Goal: Ask a question

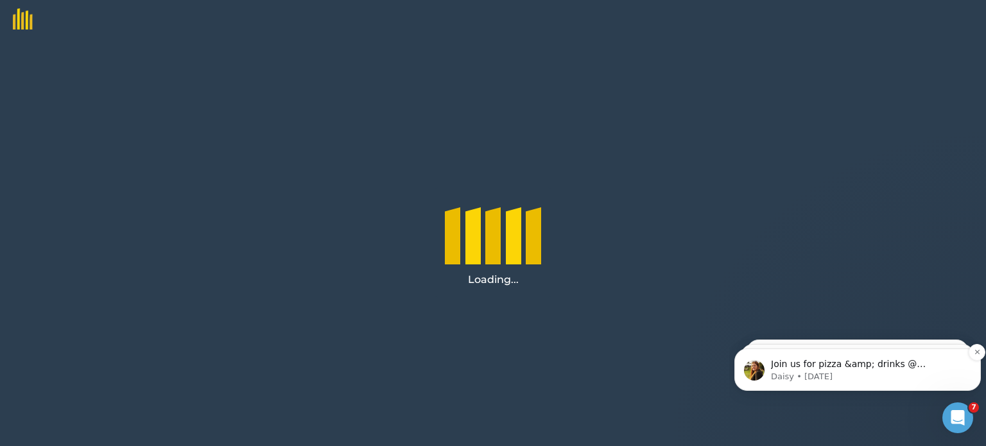
click at [820, 366] on p "Join us for pizza &amp; drinks @ Groundswell 2024! 🍕🍻 Hi Robert, We're exhibiti…" at bounding box center [868, 364] width 194 height 13
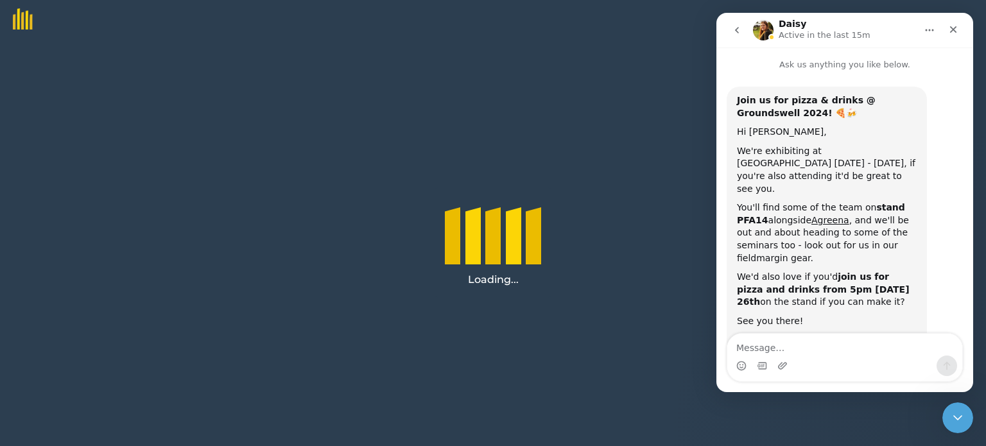
scroll to position [22, 0]
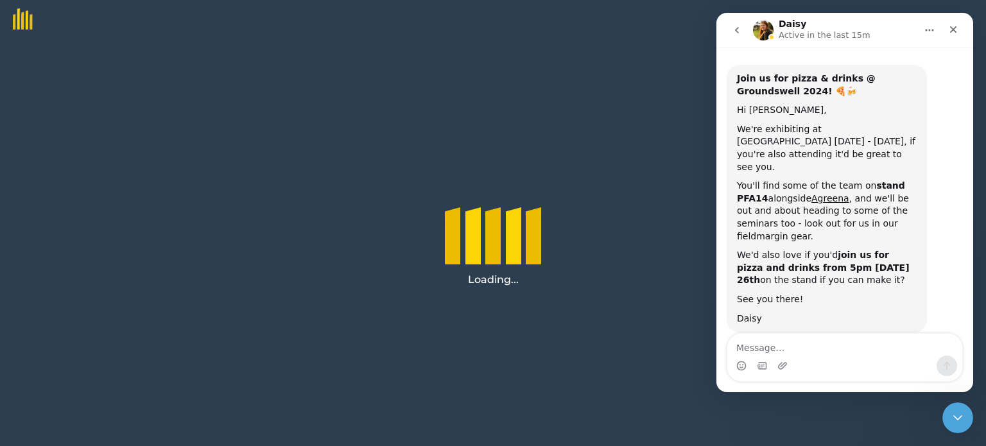
click at [760, 30] on img "Intercom messenger" at bounding box center [763, 30] width 21 height 21
click at [738, 30] on icon "go back" at bounding box center [737, 30] width 10 height 10
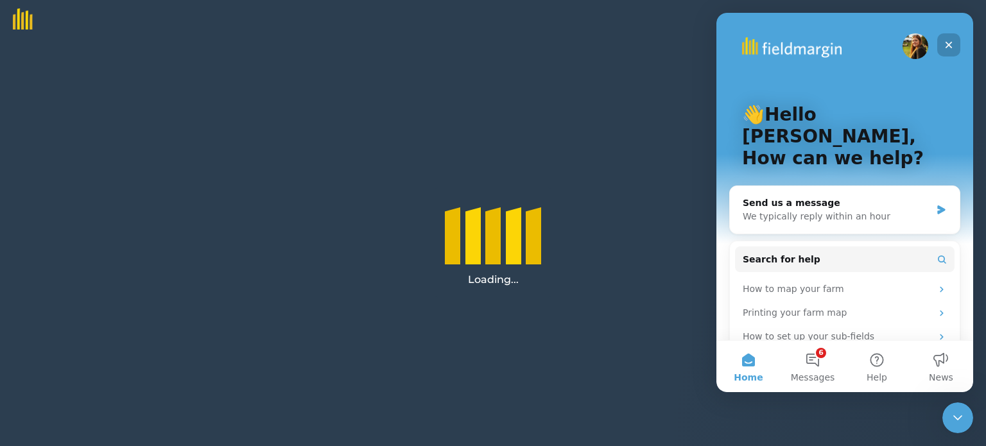
click at [951, 44] on icon "Close" at bounding box center [949, 45] width 10 height 10
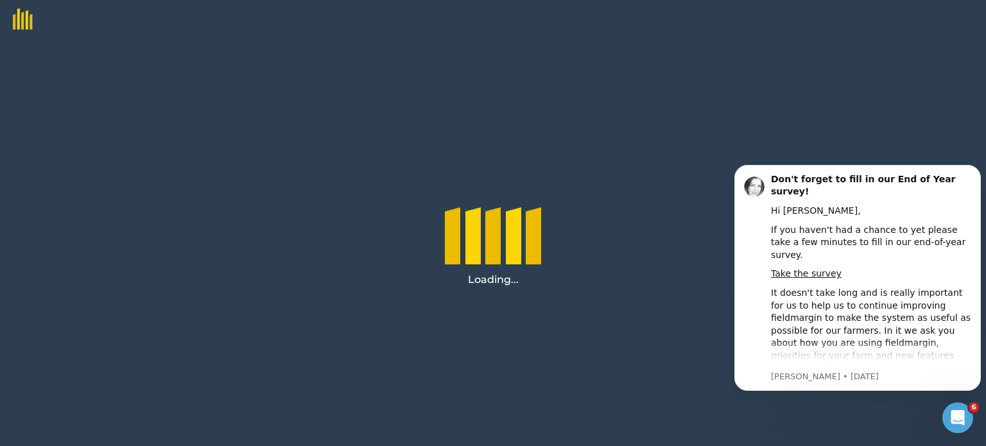
click at [691, 275] on div "Loading..." at bounding box center [493, 243] width 986 height 408
click at [979, 162] on button "Dismiss notification" at bounding box center [977, 168] width 13 height 13
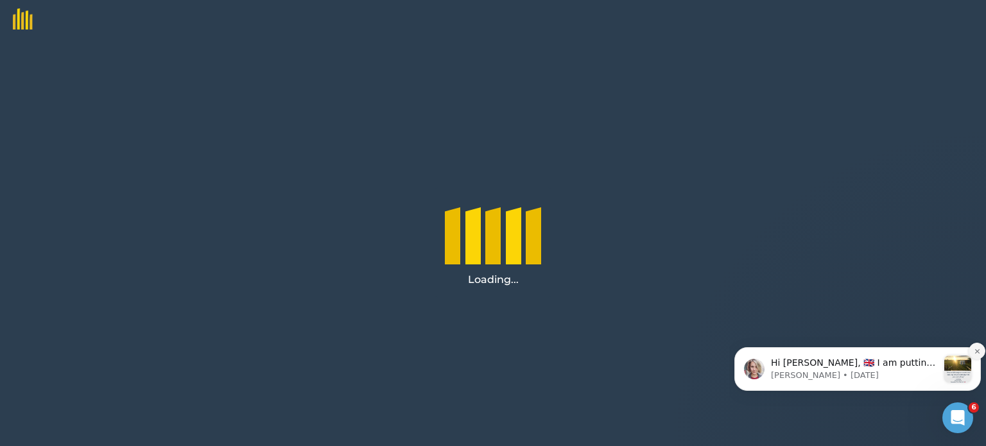
click at [979, 351] on icon "Dismiss notification" at bounding box center [977, 351] width 7 height 7
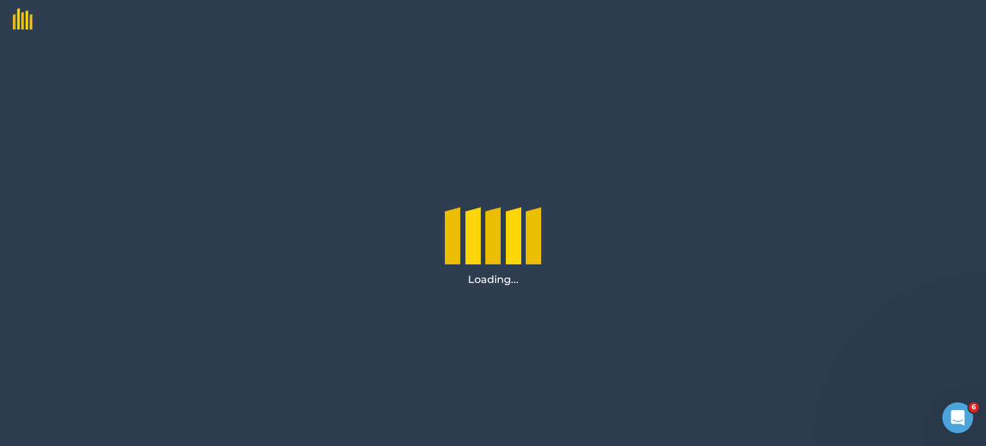
click at [480, 304] on div "Loading..." at bounding box center [493, 243] width 986 height 408
click at [139, 65] on div "Loading..." at bounding box center [493, 243] width 986 height 408
click at [29, 19] on img at bounding box center [16, 15] width 33 height 30
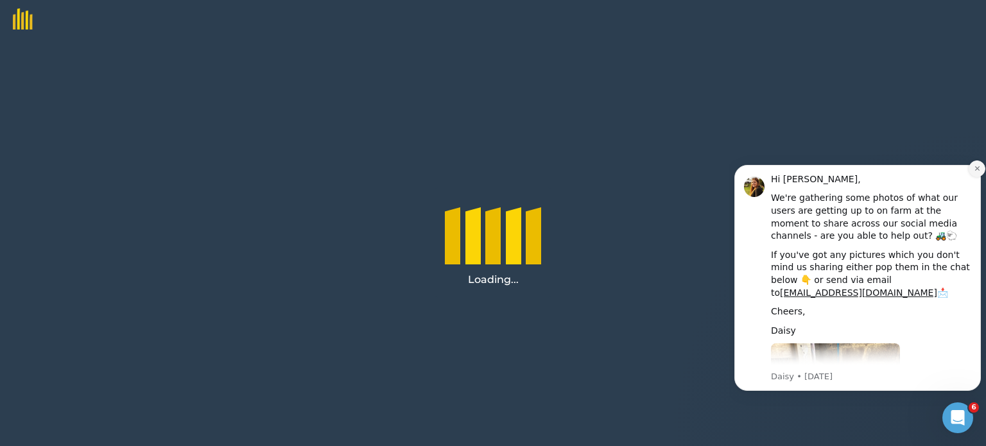
click at [979, 166] on icon "Dismiss notification" at bounding box center [977, 168] width 7 height 7
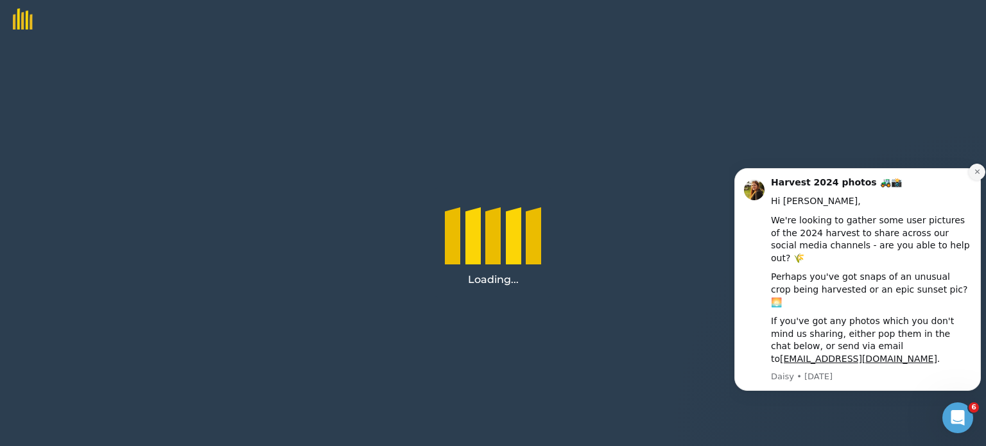
click at [979, 174] on icon "Dismiss notification" at bounding box center [977, 171] width 7 height 7
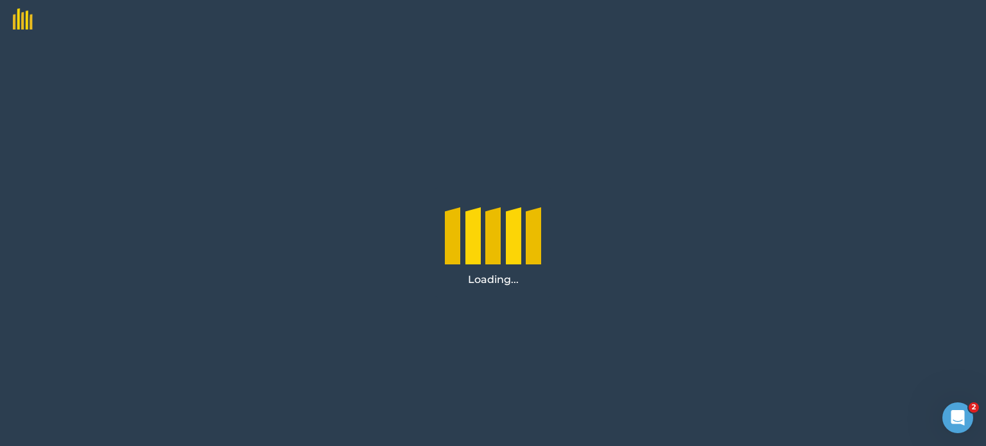
click at [125, 110] on div "Loading..." at bounding box center [493, 243] width 986 height 408
click at [952, 417] on icon "Open Intercom Messenger" at bounding box center [956, 416] width 21 height 21
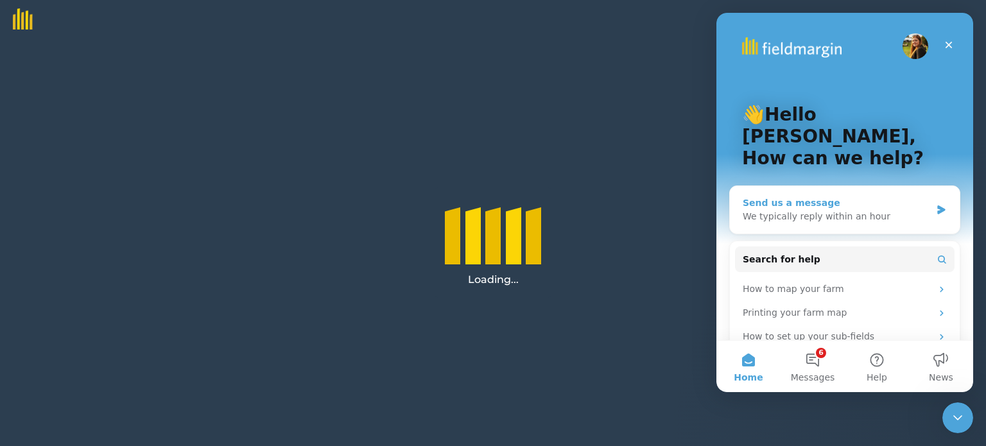
click at [804, 210] on div "We typically reply within an hour" at bounding box center [837, 216] width 188 height 13
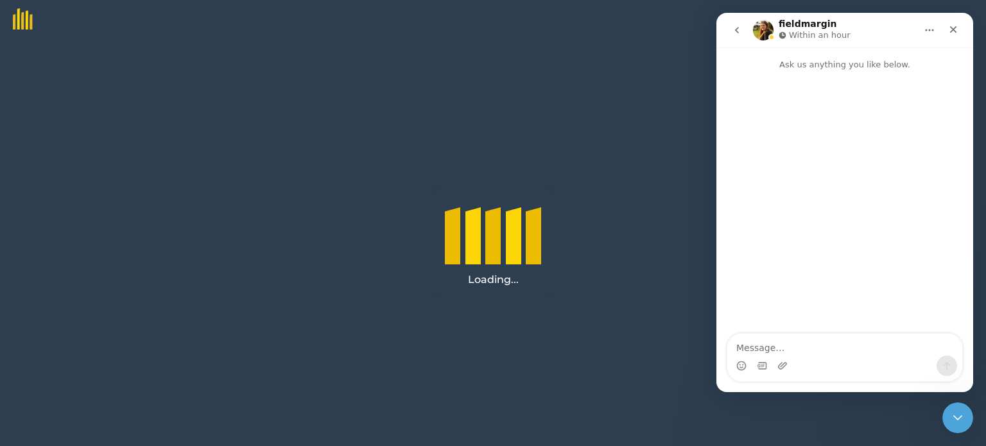
click at [785, 347] on textarea "Message…" at bounding box center [844, 345] width 235 height 22
type textarea "Suddenly, [PERSON_NAME] will not open on my computer. Is there a problem?"
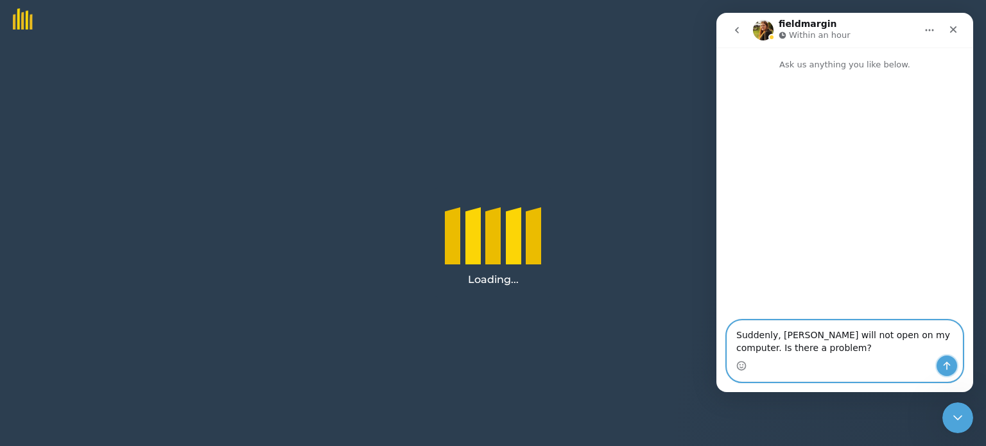
click at [948, 365] on icon "Send a message…" at bounding box center [947, 366] width 10 height 10
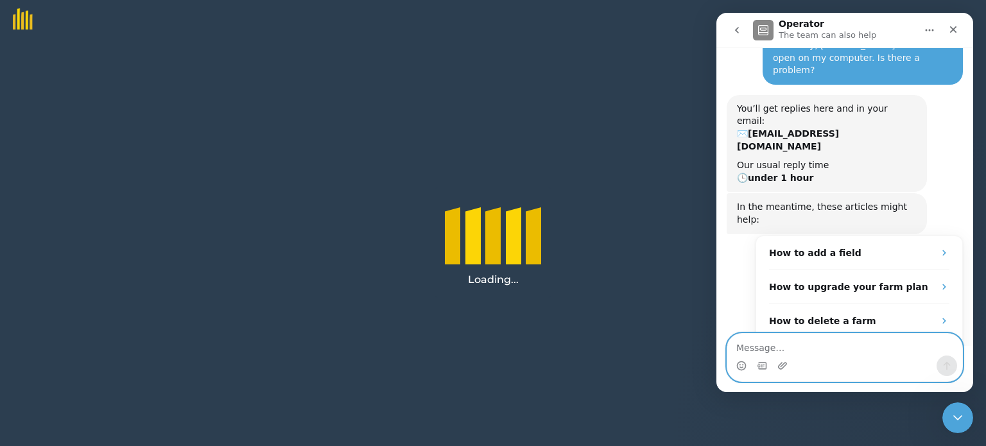
scroll to position [54, 0]
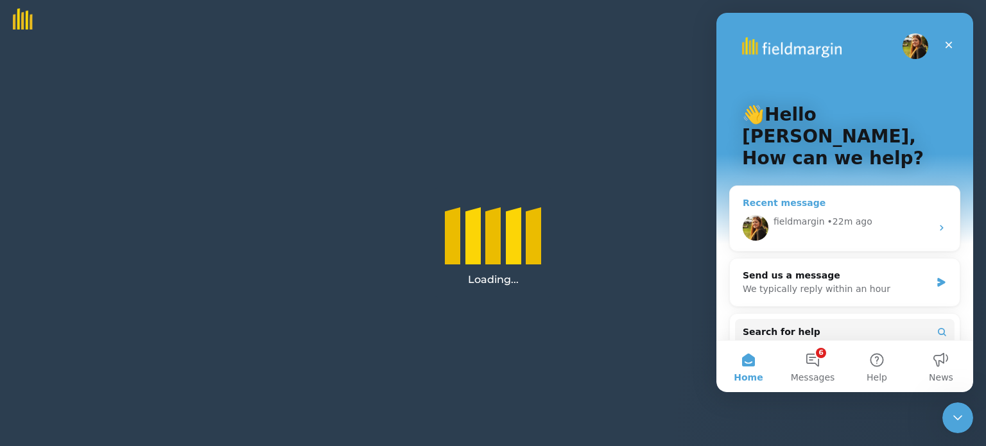
click at [935, 205] on div "fieldmargin • 22m ago" at bounding box center [845, 228] width 230 height 46
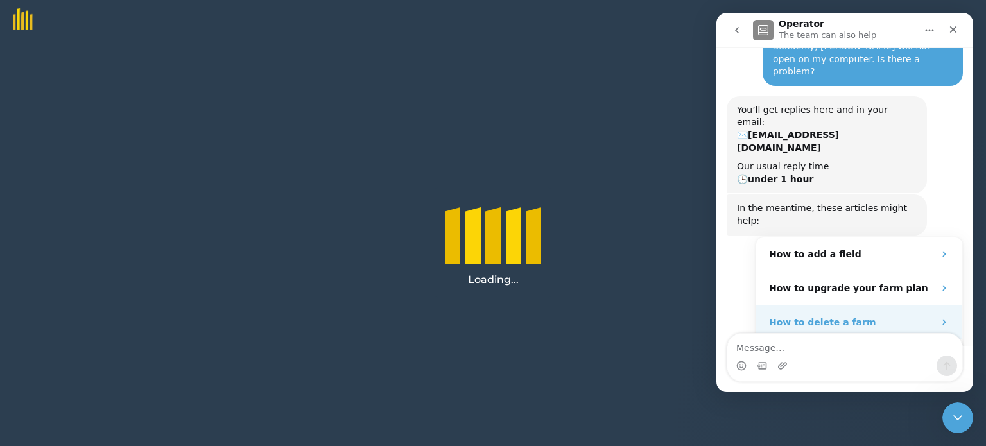
click at [935, 306] on div "How to delete a farm" at bounding box center [859, 323] width 206 height 34
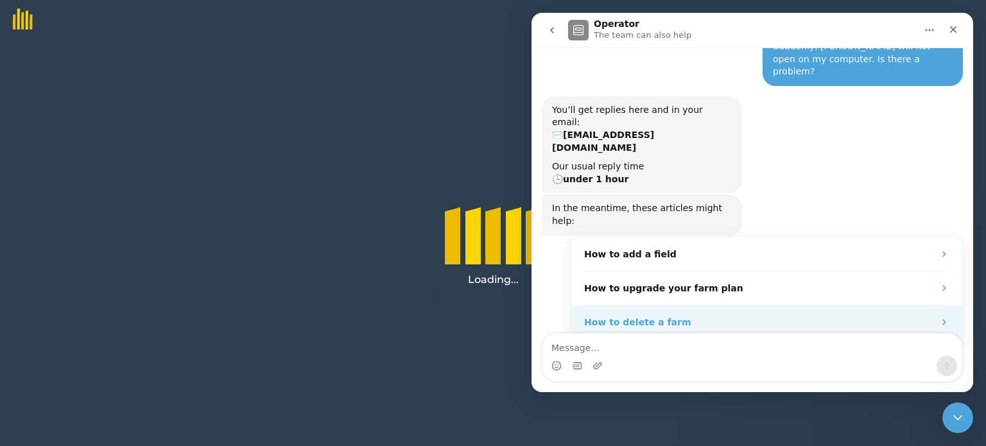
scroll to position [0, 0]
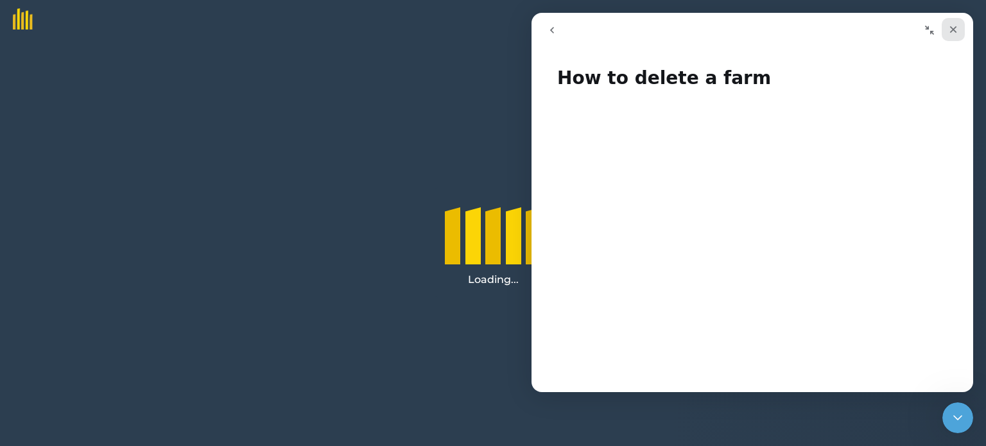
click at [957, 33] on icon "Close" at bounding box center [953, 29] width 10 height 10
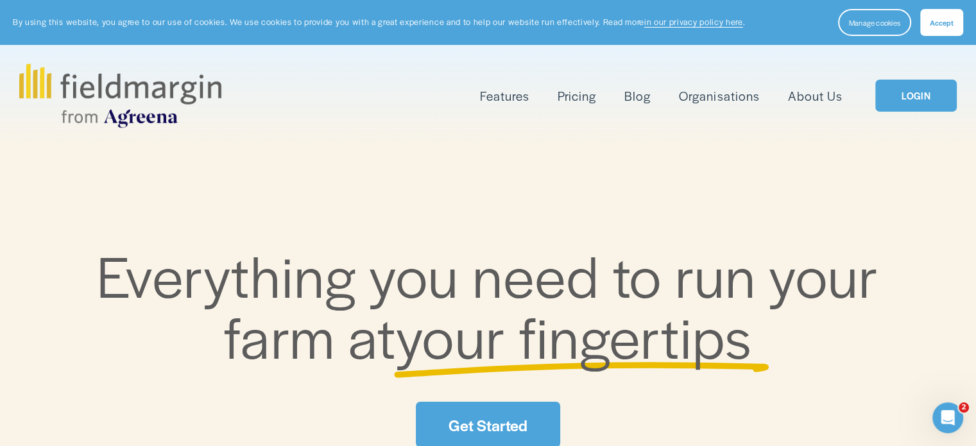
click at [948, 28] on button "Accept" at bounding box center [942, 22] width 43 height 27
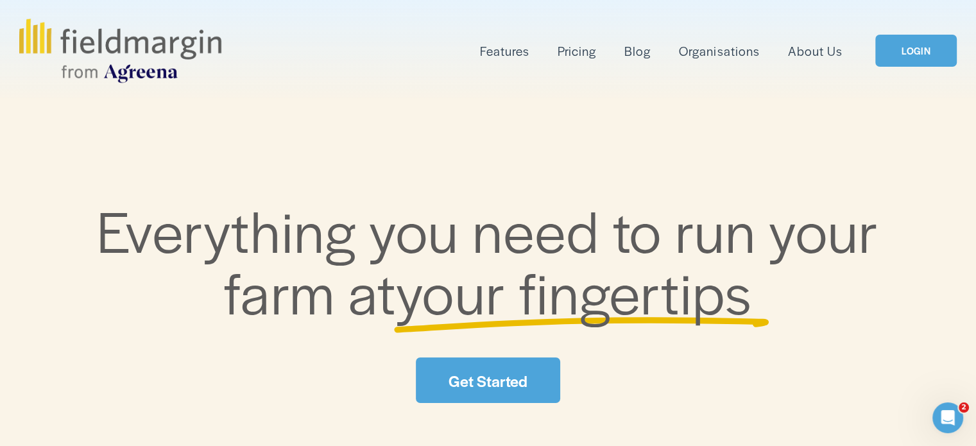
click at [930, 62] on link "LOGIN" at bounding box center [916, 51] width 81 height 33
